Goal: Find specific page/section: Find specific page/section

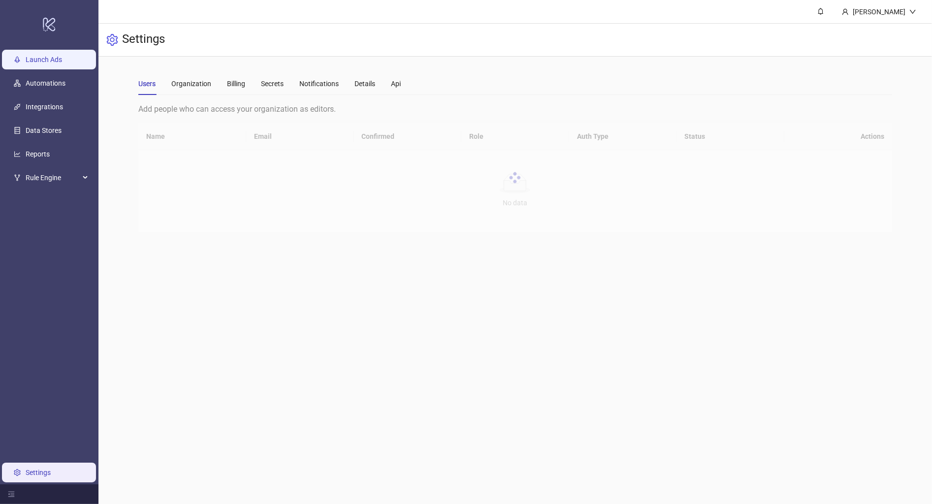
click at [40, 63] on link "Launch Ads" at bounding box center [44, 60] width 36 height 8
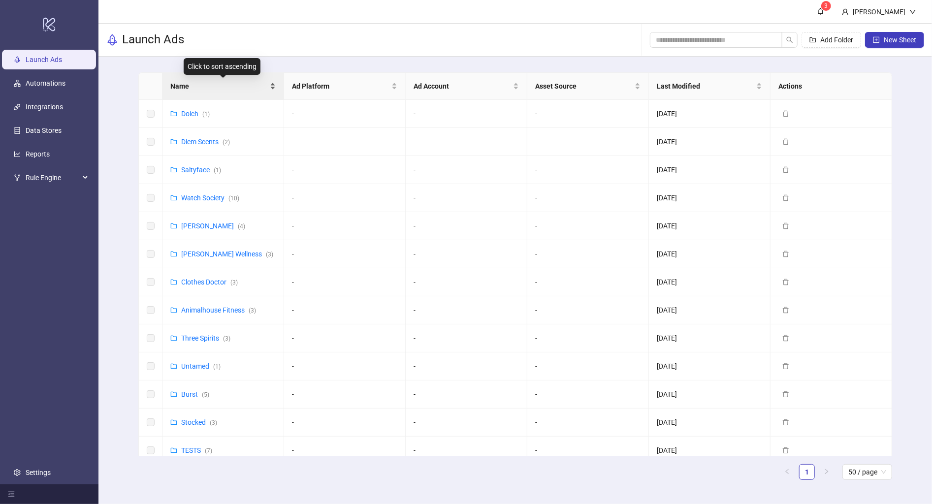
click at [221, 84] on span "Name" at bounding box center [219, 86] width 98 height 11
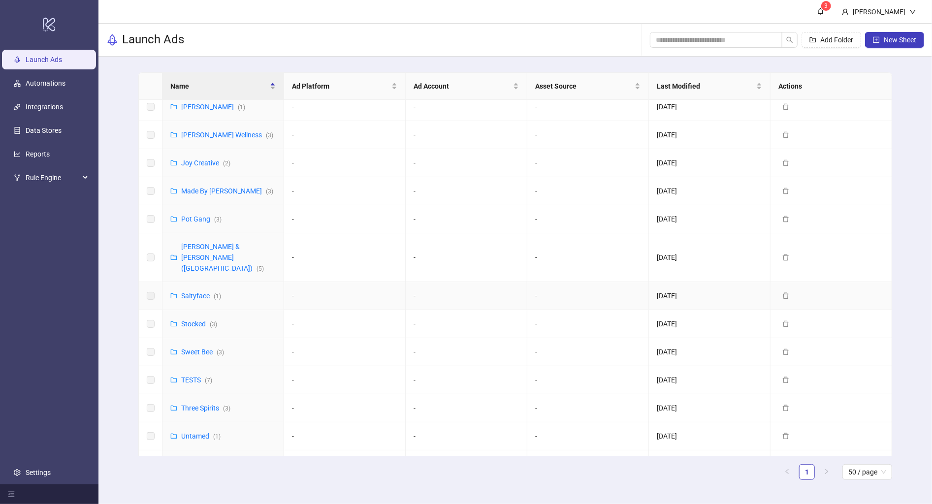
scroll to position [257, 0]
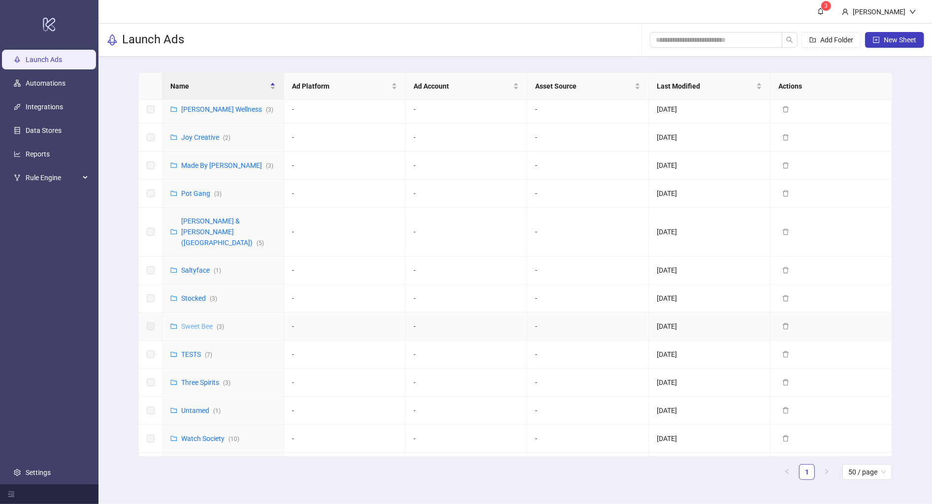
click at [204, 323] on link "Sweet Bee ( 3 )" at bounding box center [202, 327] width 43 height 8
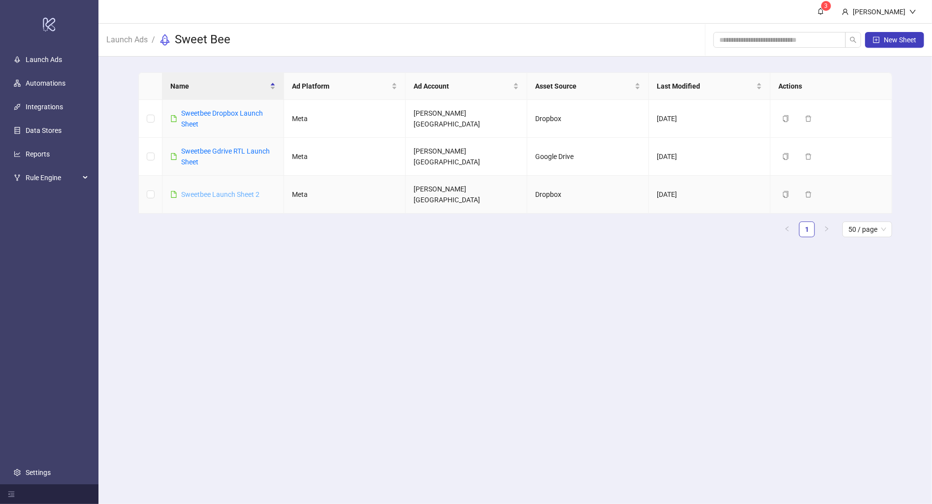
click at [239, 191] on link "Sweetbee Launch Sheet 2" at bounding box center [220, 195] width 78 height 8
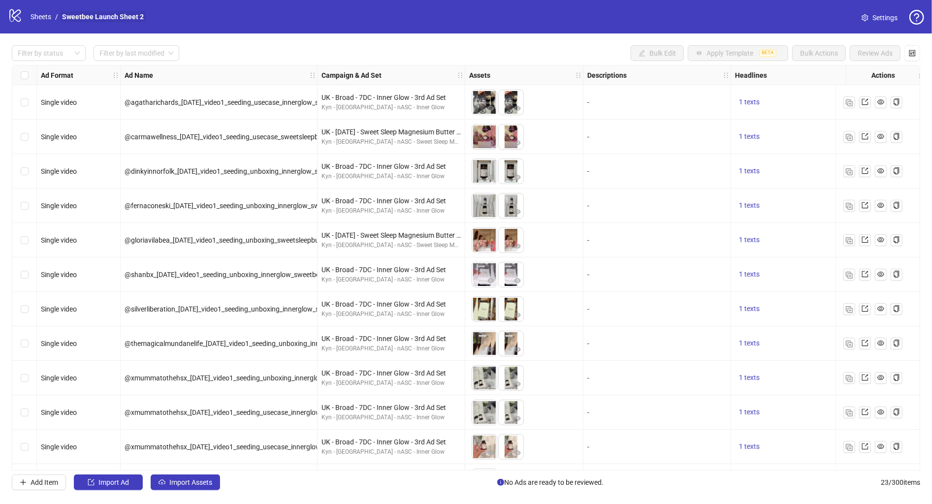
click at [100, 16] on link "Sweetbee Launch Sheet 2" at bounding box center [103, 16] width 86 height 11
click at [39, 17] on link "Sheets" at bounding box center [41, 16] width 25 height 11
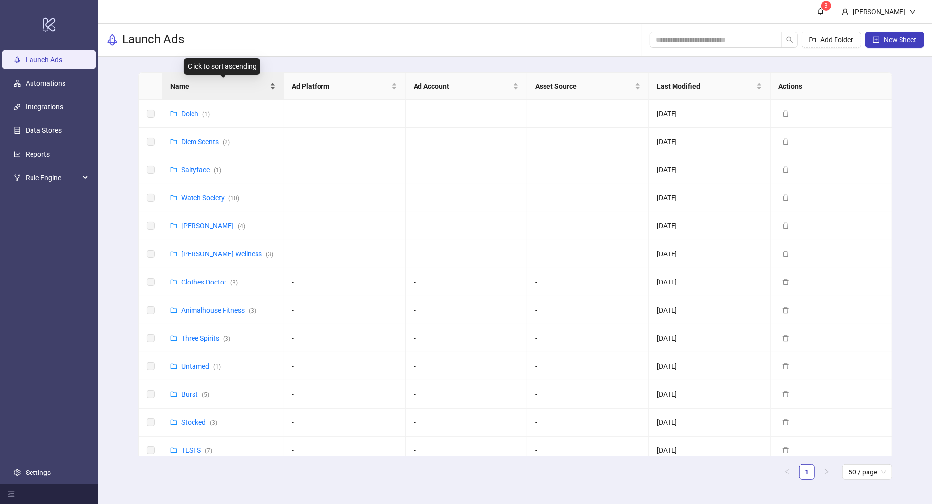
click at [205, 90] on span "Name" at bounding box center [219, 86] width 98 height 11
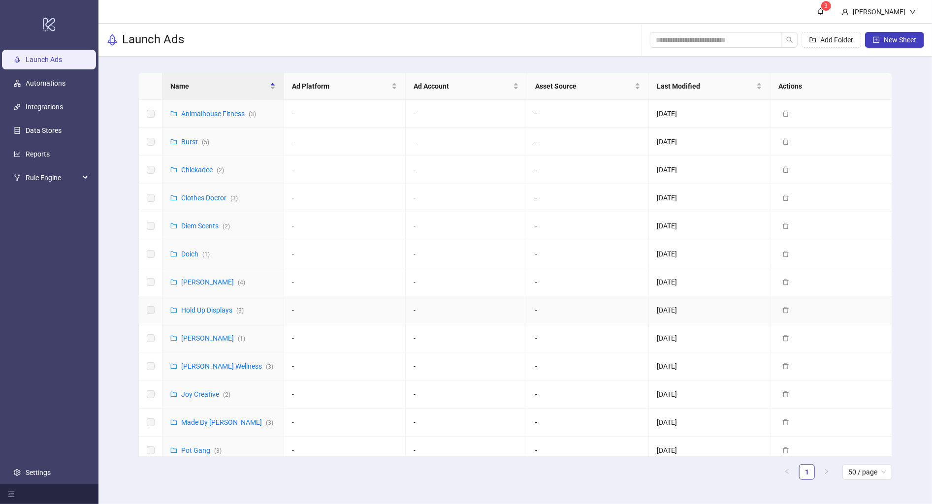
scroll to position [257, 0]
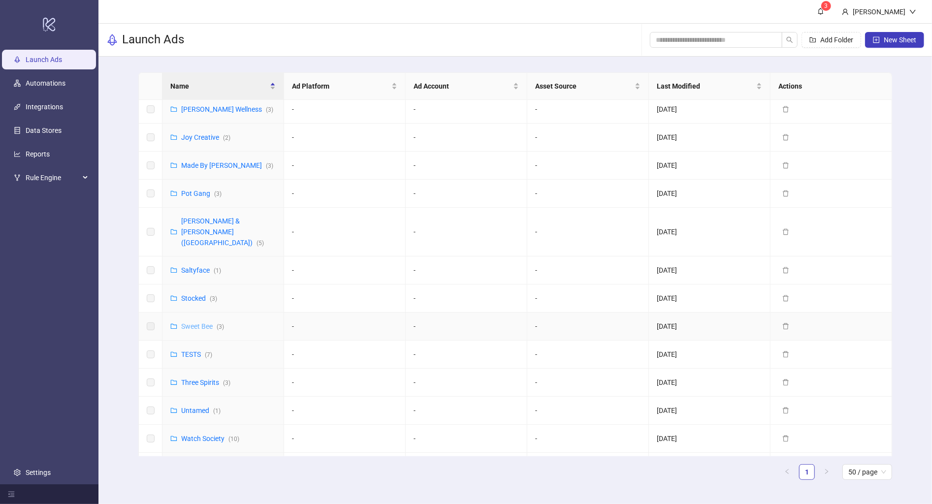
click at [206, 323] on link "Sweet Bee ( 3 )" at bounding box center [202, 327] width 43 height 8
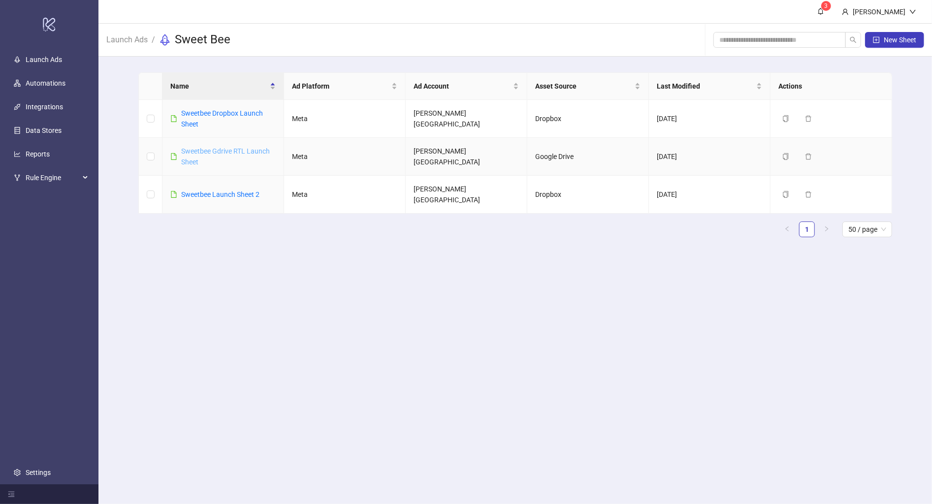
click at [216, 152] on link "Sweetbee Gdrive RTL Launch Sheet" at bounding box center [225, 156] width 89 height 19
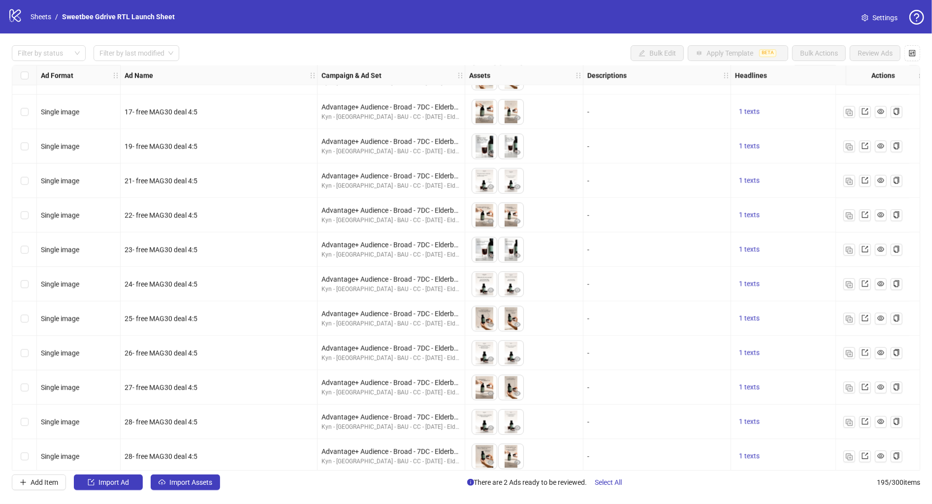
scroll to position [1809, 0]
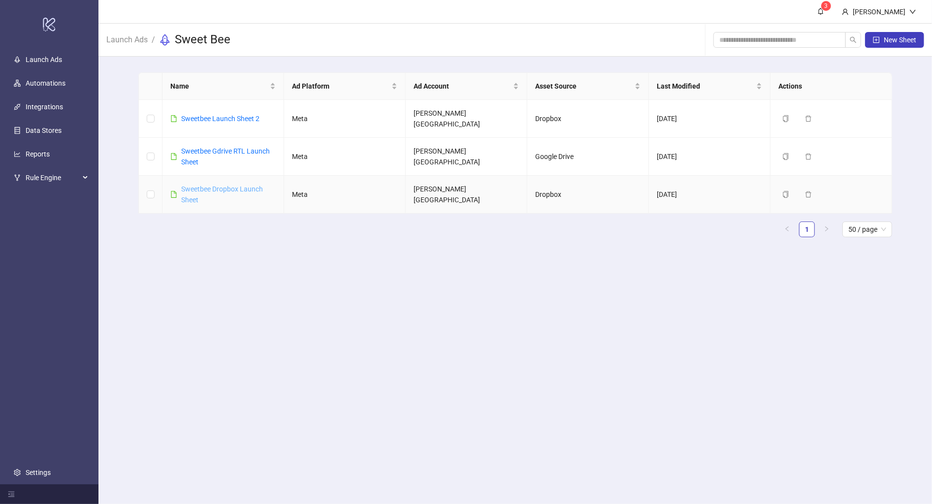
click at [231, 185] on link "Sweetbee Dropbox Launch Sheet" at bounding box center [222, 194] width 82 height 19
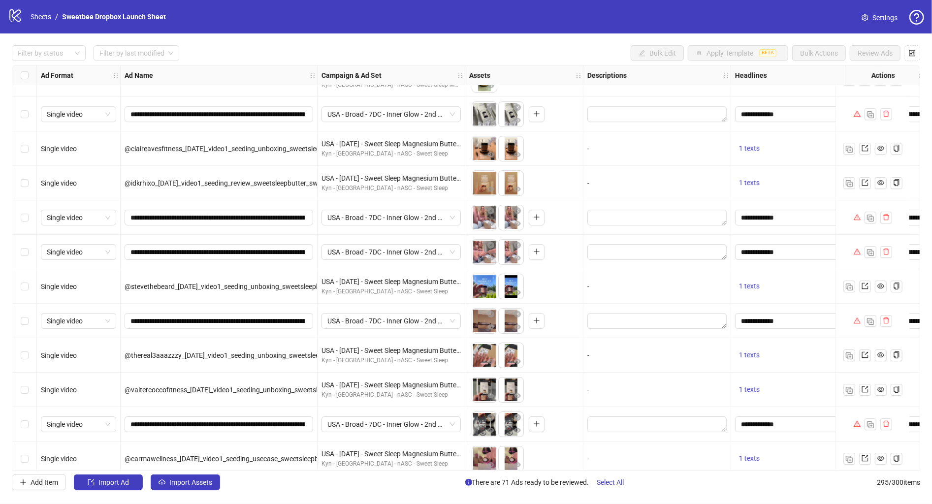
scroll to position [8034, 0]
